Goal: Answer question/provide support

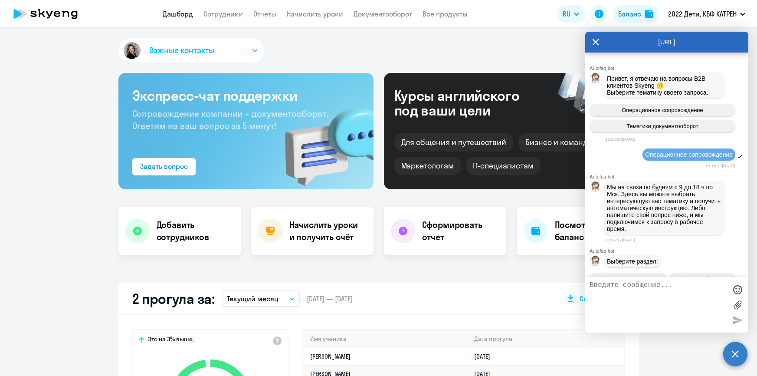
select select "30"
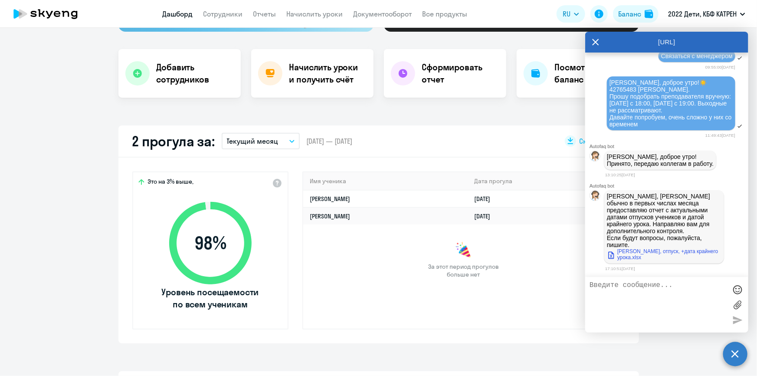
scroll to position [35644, 0]
click at [637, 287] on textarea at bounding box center [657, 304] width 137 height 47
type textarea "Замечательно! Спасибо!"
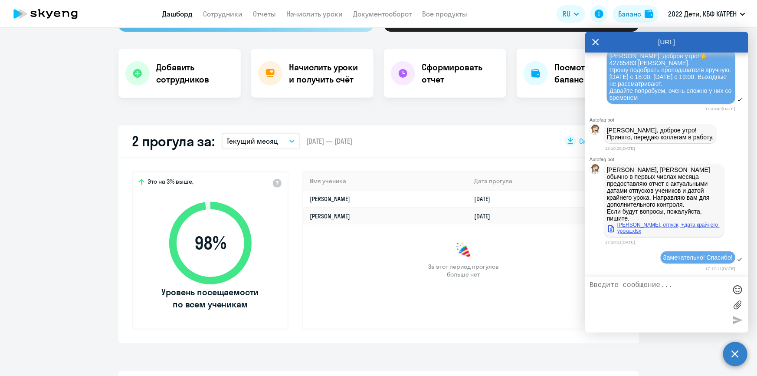
scroll to position [35672, 0]
click at [633, 226] on link "[PERSON_NAME], отпуск, +дата крайнего урока.xlsx" at bounding box center [664, 228] width 114 height 12
click at [529, 11] on app-header "Дашборд Сотрудники Отчеты Начислить уроки Документооборот Все продукты Дашборд …" at bounding box center [378, 14] width 757 height 28
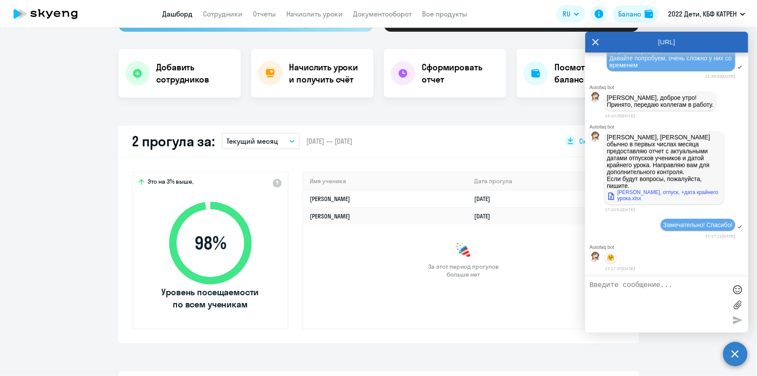
scroll to position [35706, 0]
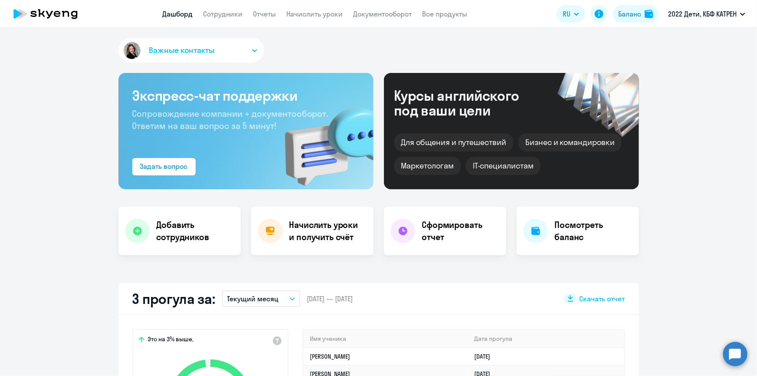
scroll to position [118, 0]
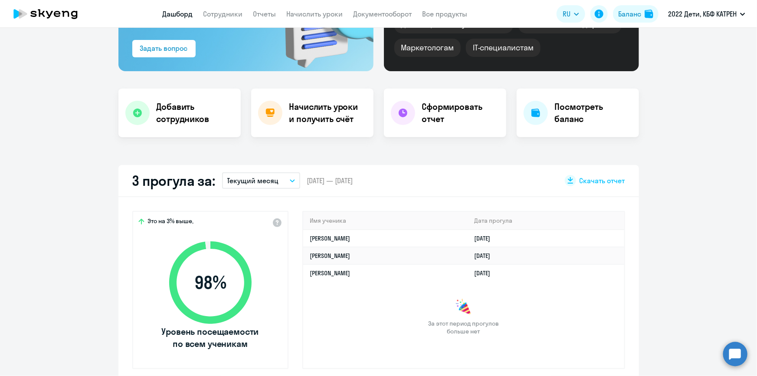
select select "30"
click at [735, 348] on circle at bounding box center [735, 353] width 24 height 24
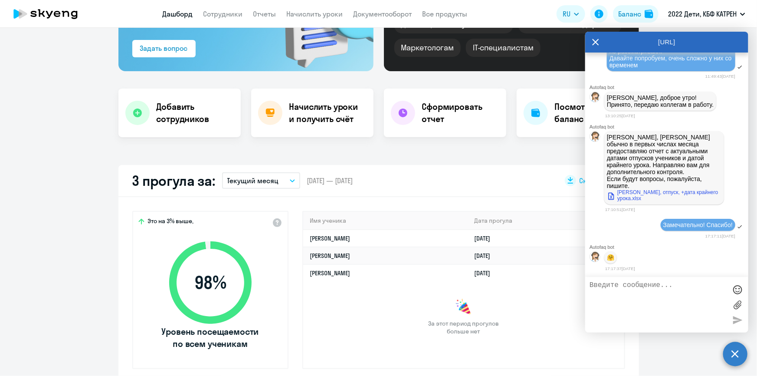
scroll to position [35706, 0]
click at [216, 15] on link "Сотрудники" at bounding box center [222, 14] width 39 height 9
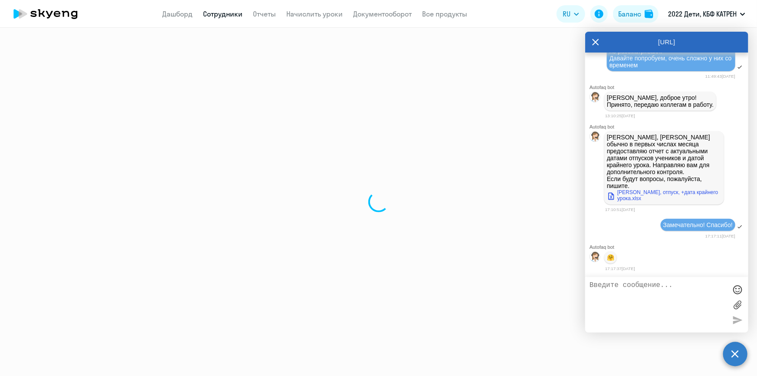
select select "30"
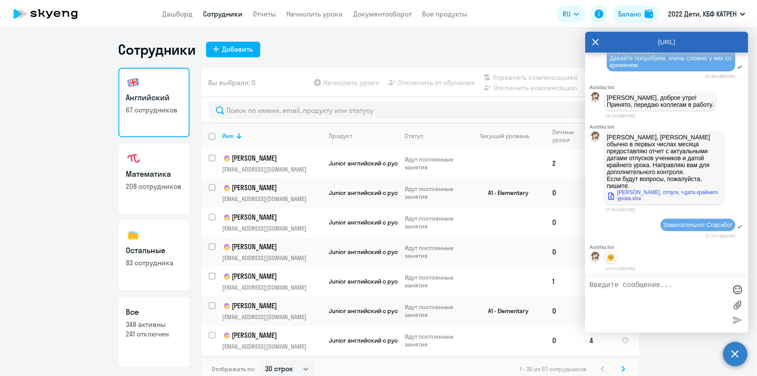
drag, startPoint x: 151, startPoint y: 328, endPoint x: 169, endPoint y: 316, distance: 21.5
click at [152, 329] on p "241 отключен" at bounding box center [154, 334] width 56 height 10
select select "30"
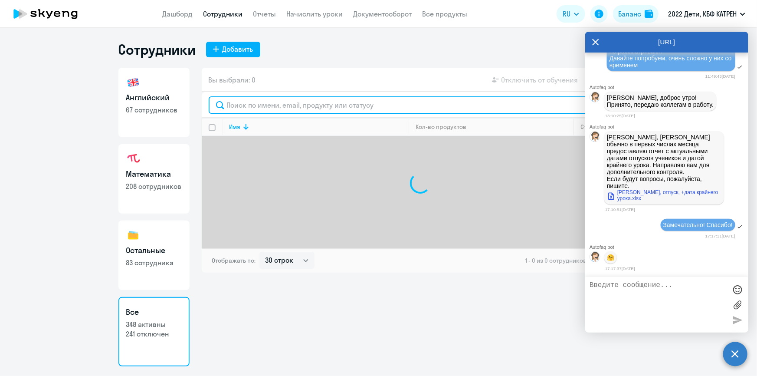
click at [289, 104] on input "text" at bounding box center [420, 104] width 423 height 17
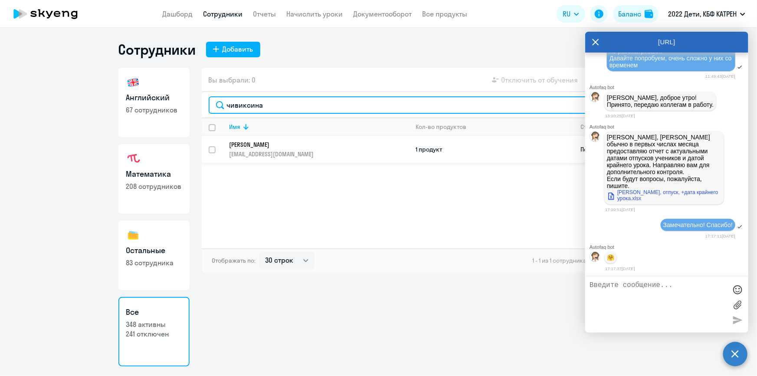
type input "чивиксина"
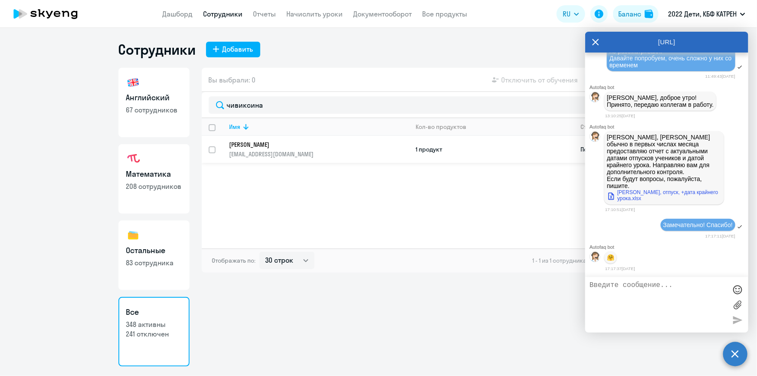
click at [282, 141] on p "[PERSON_NAME]" at bounding box center [312, 144] width 167 height 8
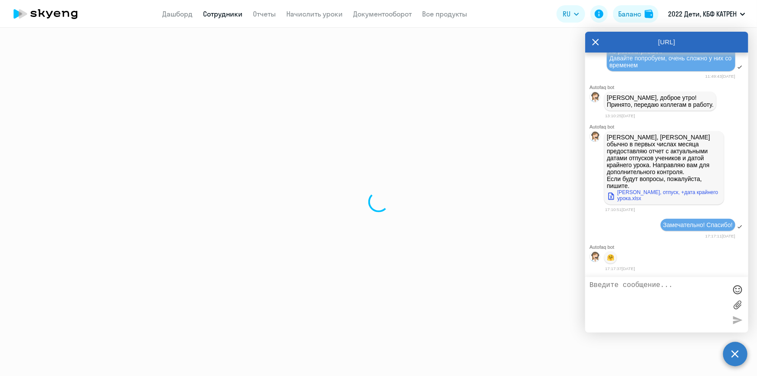
select select "math"
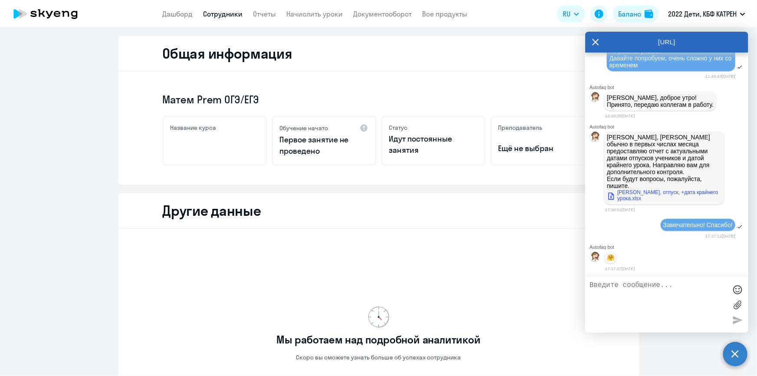
scroll to position [39, 0]
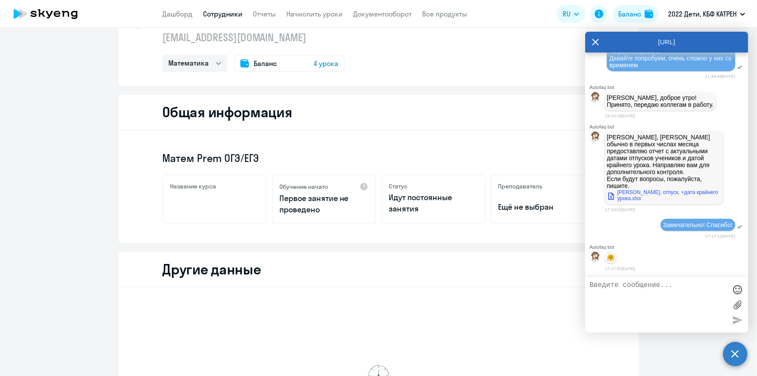
click at [622, 291] on textarea at bounding box center [657, 304] width 137 height 47
drag, startPoint x: 610, startPoint y: 294, endPoint x: 598, endPoint y: 293, distance: 12.2
click at [598, 293] on textarea "[PERSON_NAME], насколько может затянуться поски преаодавателя" at bounding box center [657, 304] width 137 height 47
click at [629, 294] on textarea "[PERSON_NAME], насколько может затянуться поиск преаодавателя" at bounding box center [657, 304] width 137 height 47
click at [673, 294] on textarea "[PERSON_NAME], насколько может затянуться поиск преподавателя" at bounding box center [657, 304] width 137 height 47
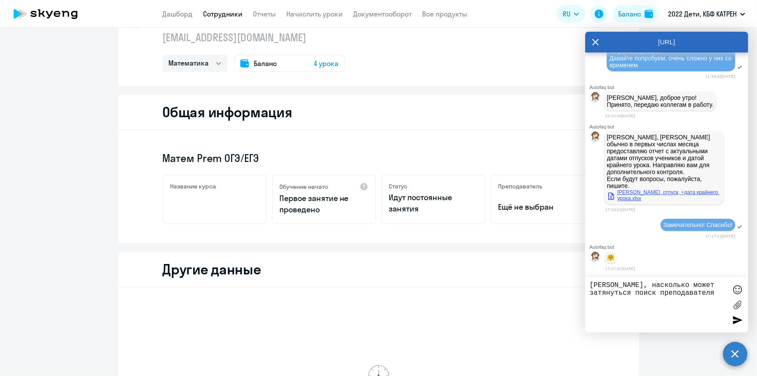
scroll to position [35706, 0]
type textarea "[PERSON_NAME], насколько может затянуться поиск преподавателя для Чивиксиной Ка…"
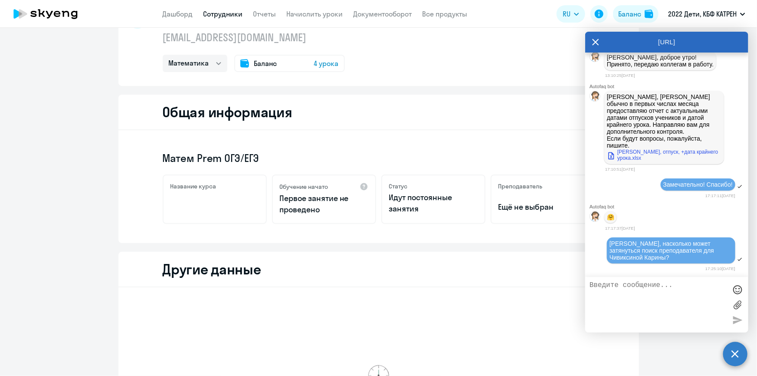
scroll to position [35740, 0]
click at [652, 284] on textarea at bounding box center [657, 304] width 137 height 47
type textarea "Понимаю, что у неё"
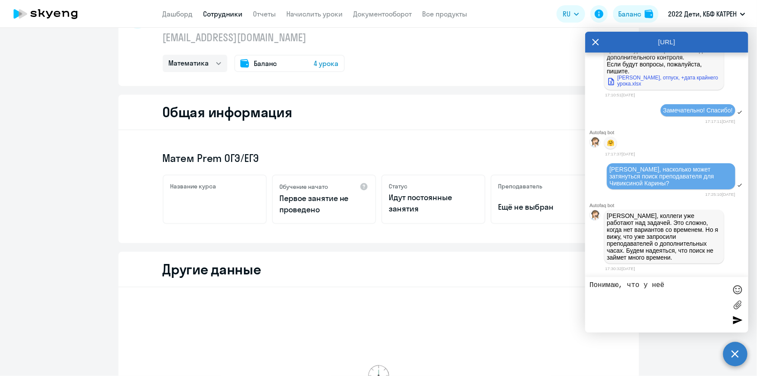
scroll to position [35815, 0]
click at [208, 15] on link "Сотрудники" at bounding box center [222, 14] width 39 height 9
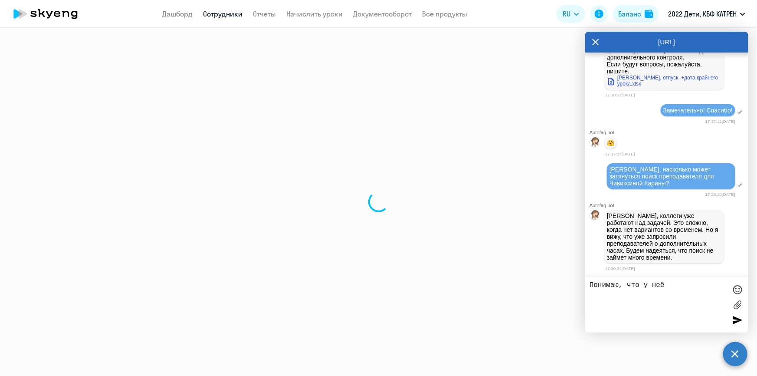
select select "30"
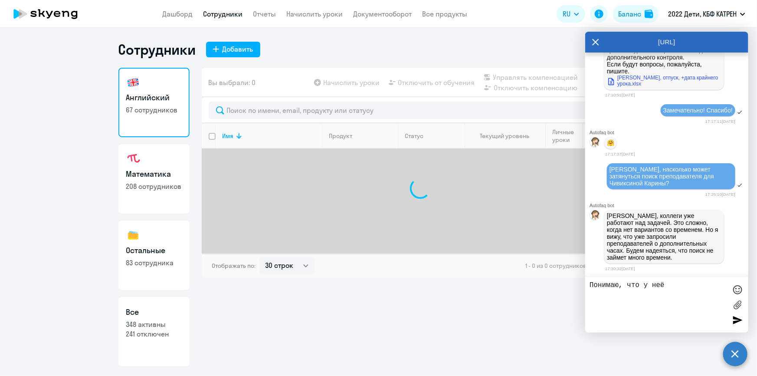
click at [148, 325] on p "348 активны" at bounding box center [154, 324] width 56 height 10
select select "30"
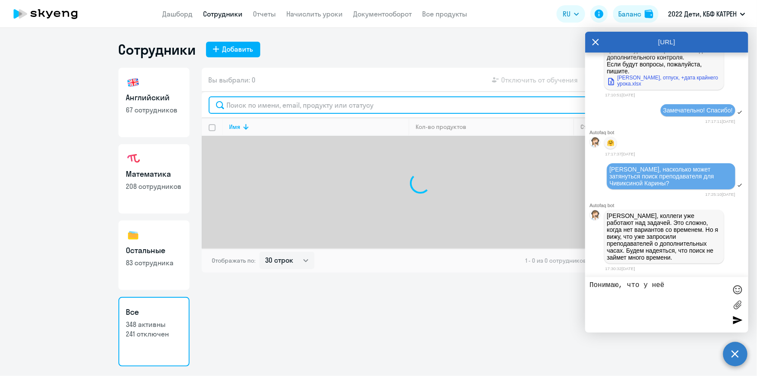
click at [248, 109] on input "text" at bounding box center [420, 104] width 423 height 17
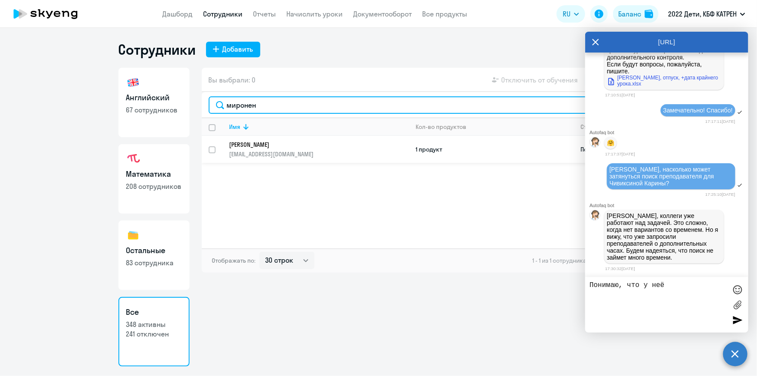
type input "миронен"
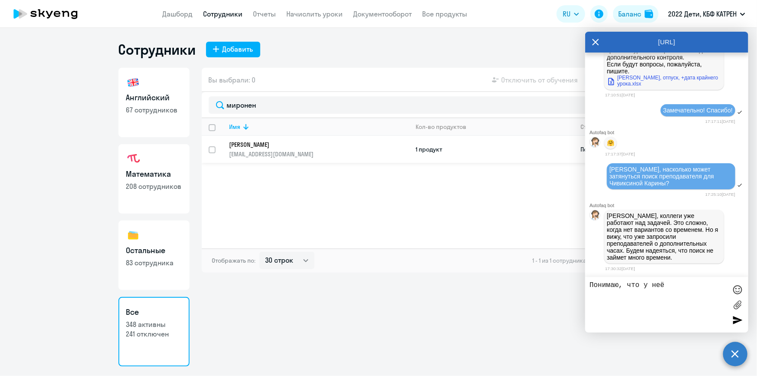
click at [279, 147] on p "[PERSON_NAME]" at bounding box center [312, 144] width 167 height 8
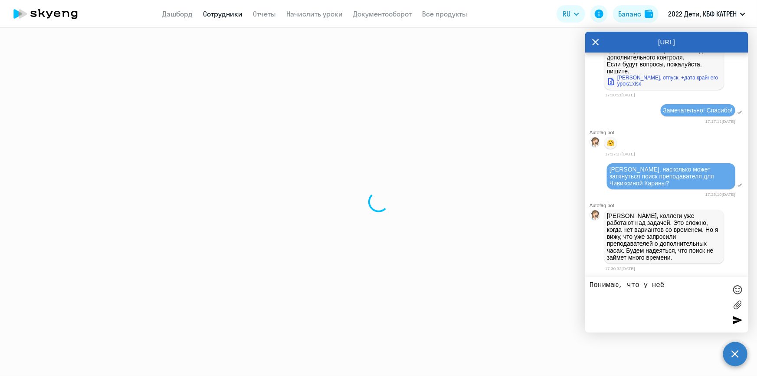
select select "others"
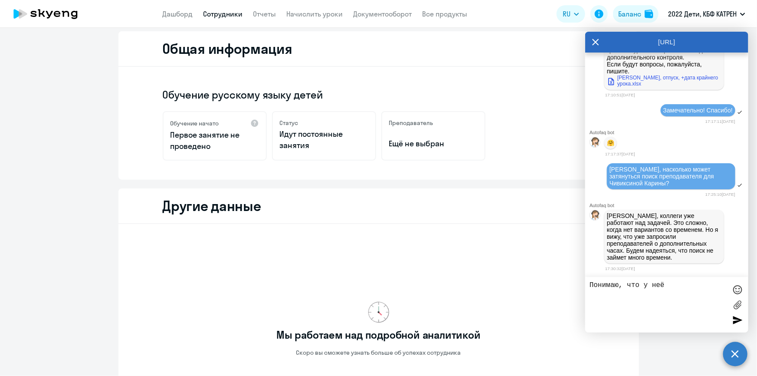
scroll to position [72, 0]
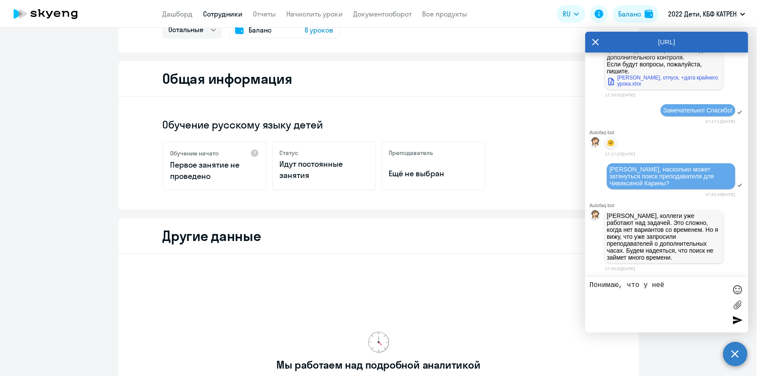
click at [675, 284] on textarea "Понимаю, что у неё" at bounding box center [657, 304] width 137 height 47
drag, startPoint x: 629, startPoint y: 284, endPoint x: 559, endPoint y: 287, distance: 70.3
click at [559, 287] on body "Дашборд Сотрудники Отчеты Начислить уроки Документооборот Все продукты Дашборд …" at bounding box center [378, 188] width 757 height 376
click at [698, 287] on textarea "Да, понимаю, что у неё" at bounding box center [657, 304] width 137 height 47
click at [698, 290] on textarea "Да, понимаю, что у неё" at bounding box center [657, 304] width 137 height 47
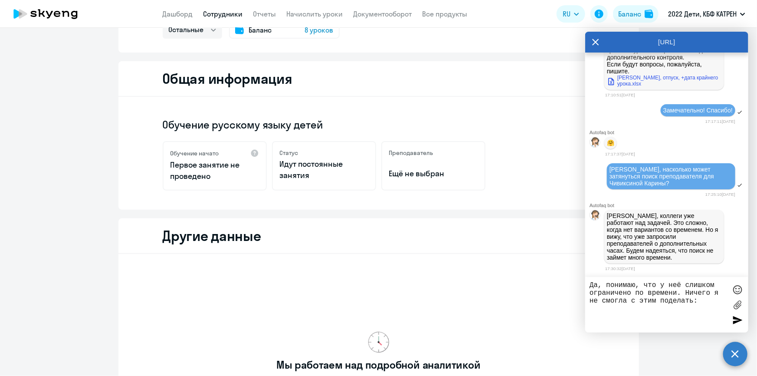
type textarea "Да, понимаю, что у неё слишком ограничено по времени. Ничего я не смогла с этим…"
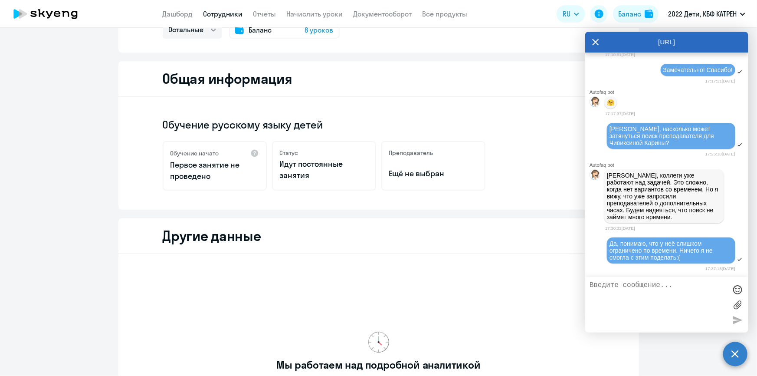
scroll to position [35856, 0]
click at [607, 285] on textarea at bounding box center [657, 304] width 137 height 47
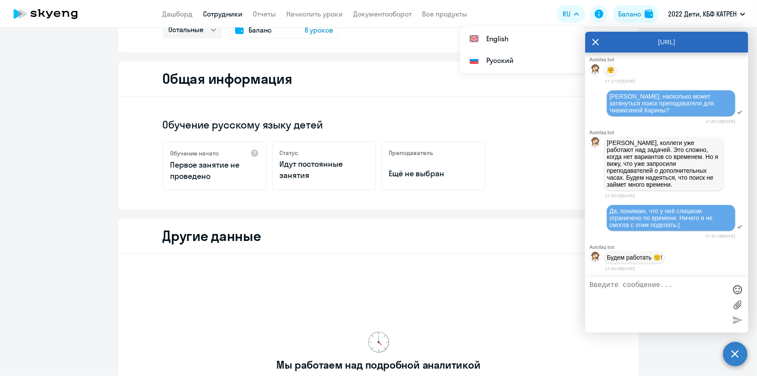
scroll to position [35890, 0]
click at [619, 286] on textarea at bounding box center [657, 304] width 137 height 47
click at [619, 289] on textarea at bounding box center [657, 304] width 137 height 47
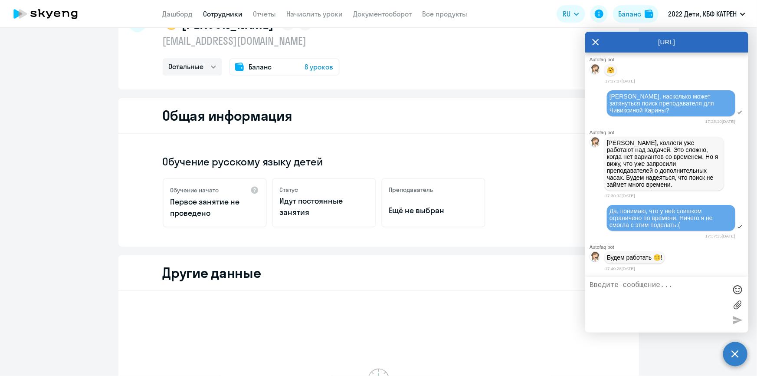
scroll to position [0, 0]
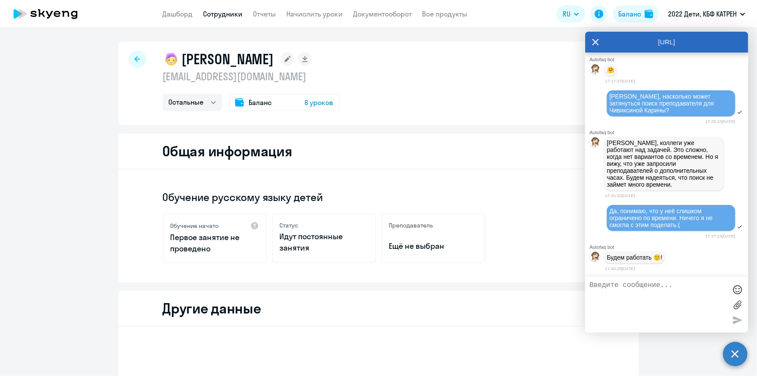
click at [661, 260] on p "Будем работать 🙂!" at bounding box center [635, 257] width 56 height 7
click at [182, 12] on link "Дашборд" at bounding box center [178, 14] width 30 height 9
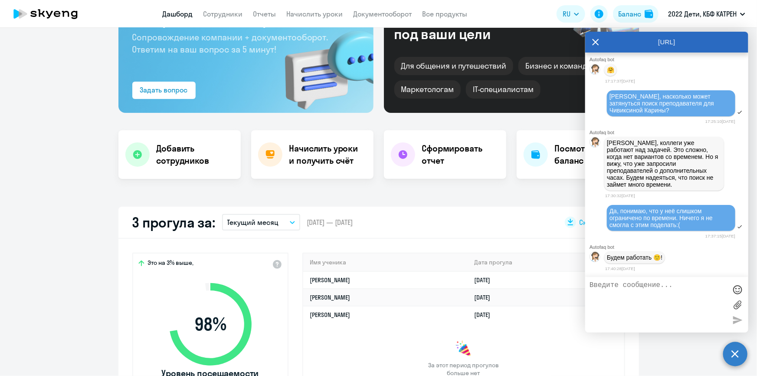
scroll to position [197, 0]
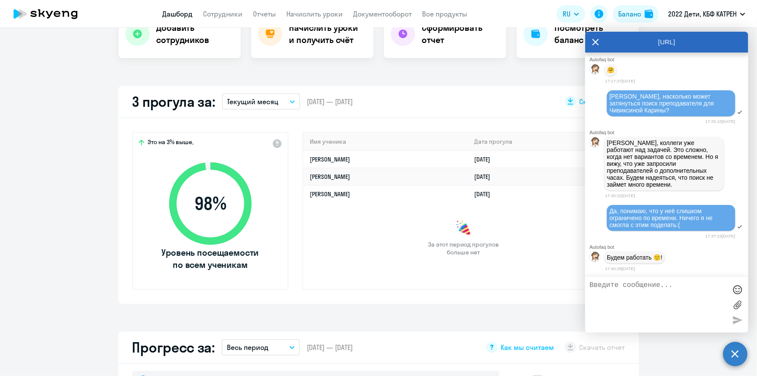
select select "30"
